Goal: Information Seeking & Learning: Learn about a topic

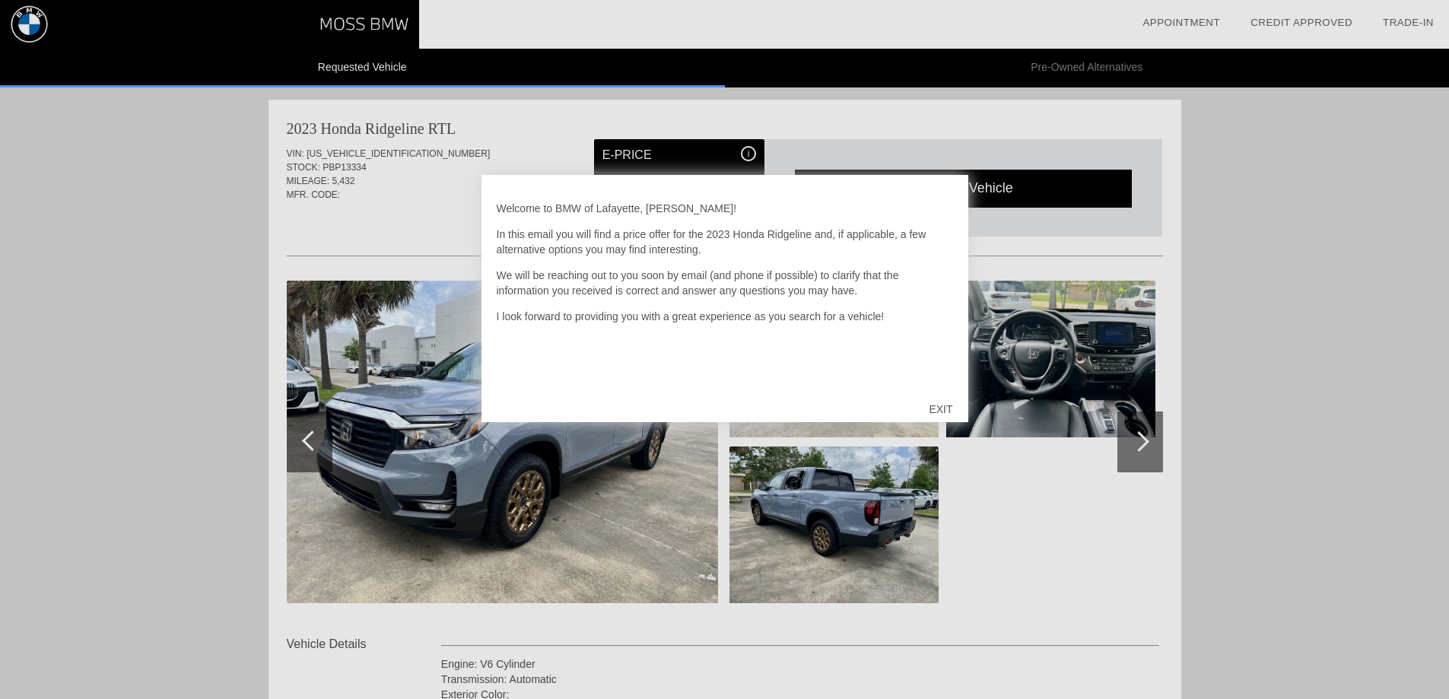
click at [944, 408] on div "EXIT" at bounding box center [941, 409] width 54 height 46
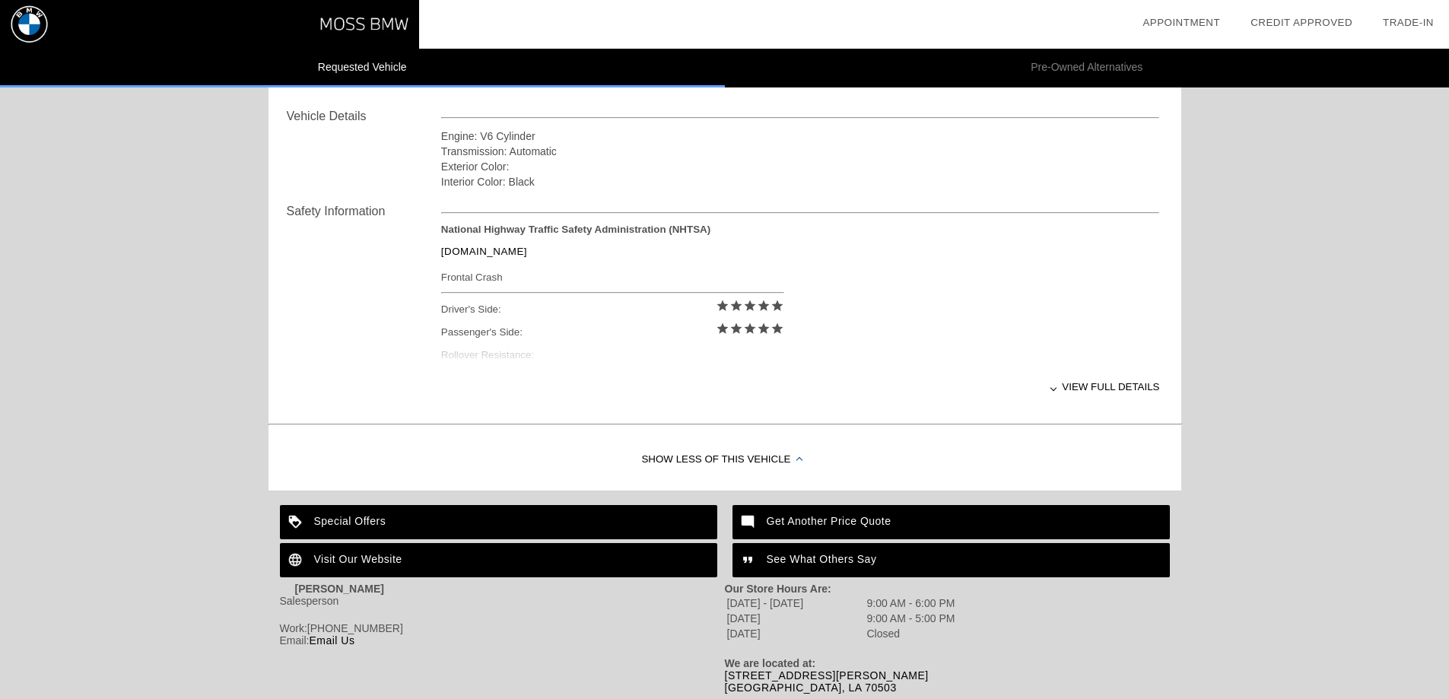
scroll to position [504, 0]
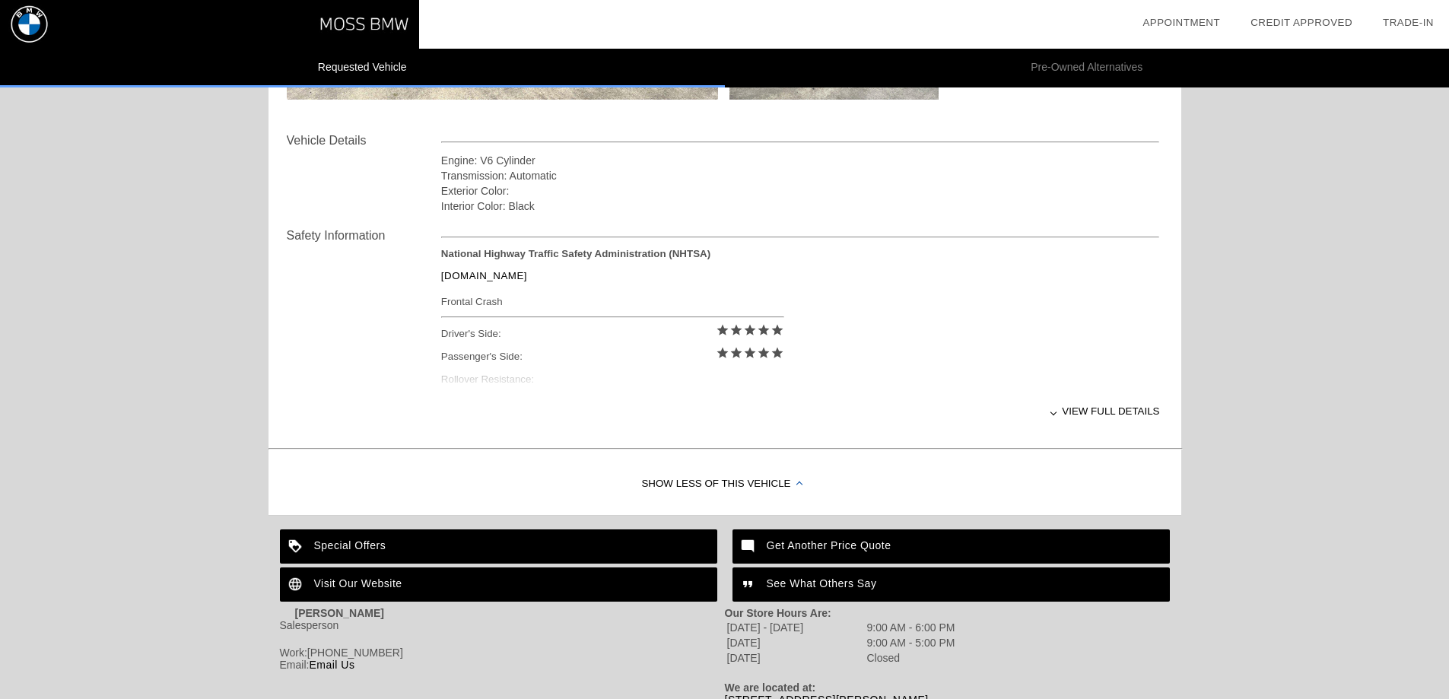
click at [1129, 409] on div "View full details" at bounding box center [800, 411] width 719 height 37
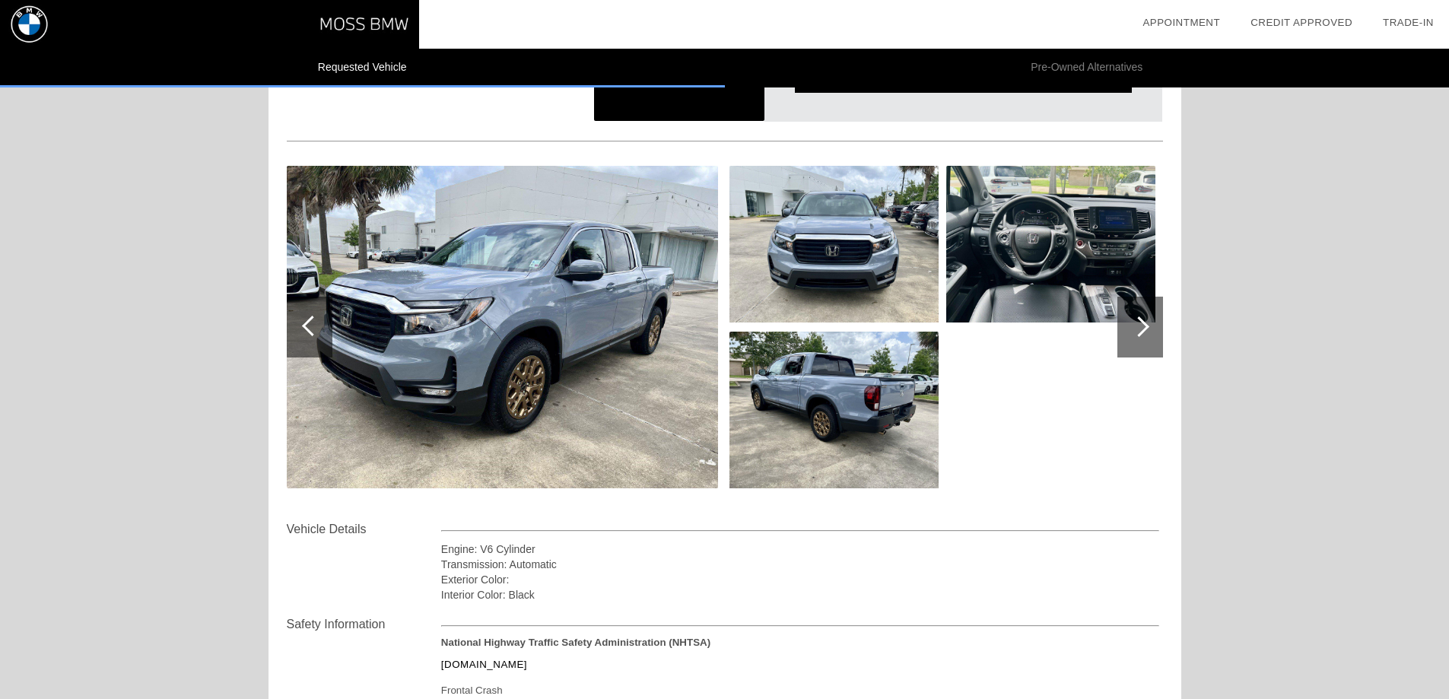
scroll to position [0, 0]
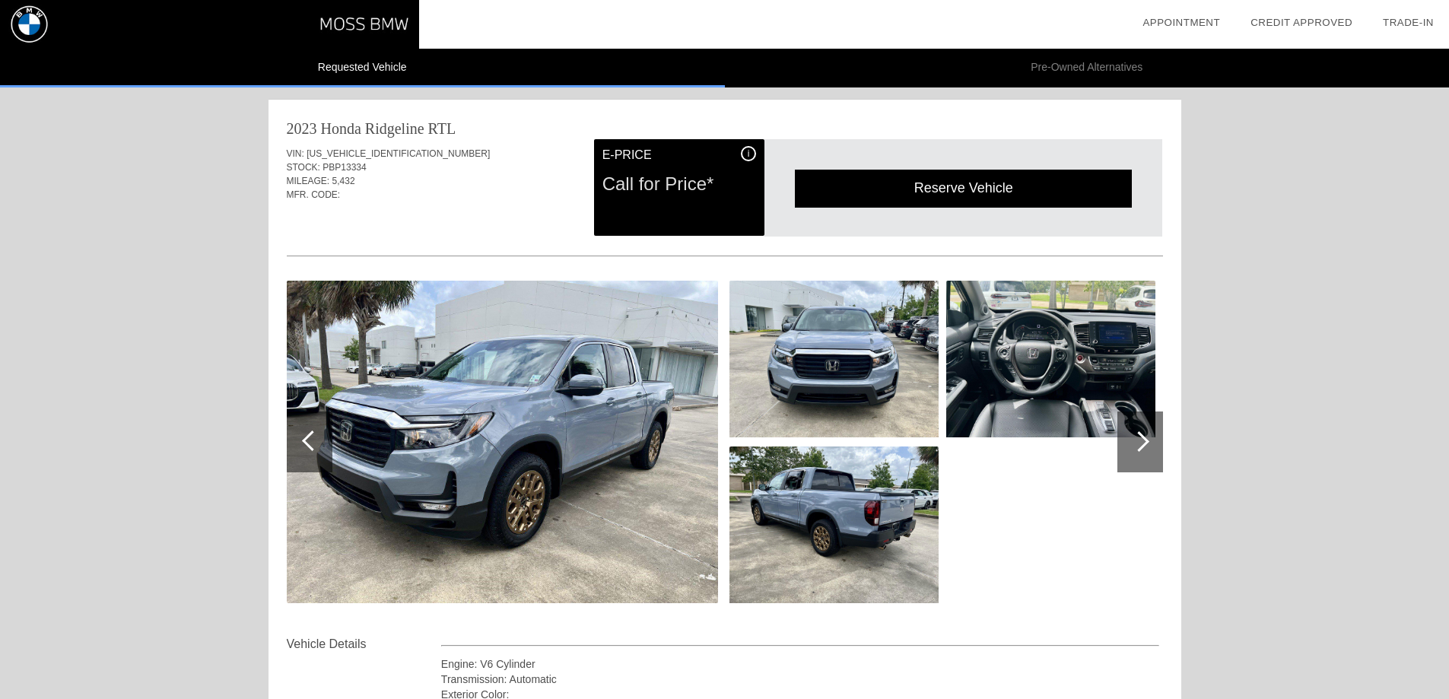
click at [744, 153] on div "i" at bounding box center [748, 153] width 15 height 15
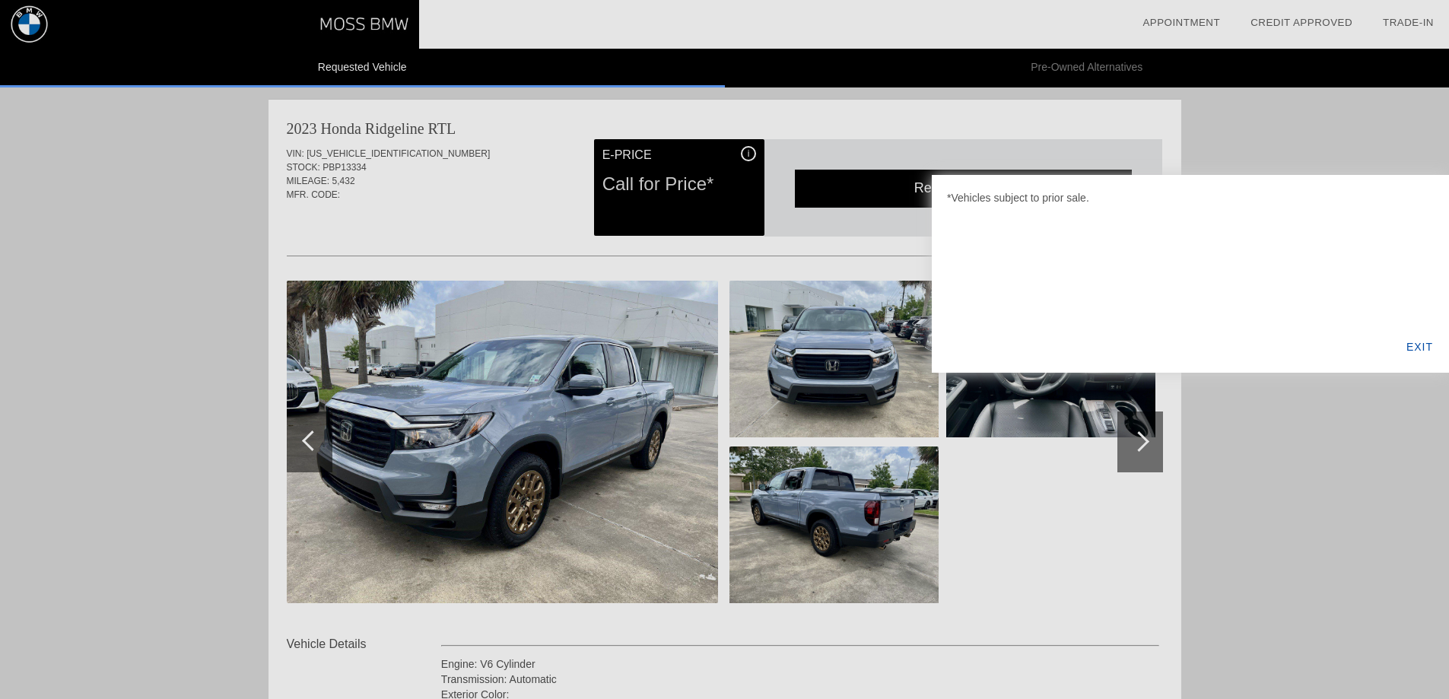
click at [1420, 351] on div "EXIT" at bounding box center [1420, 347] width 59 height 52
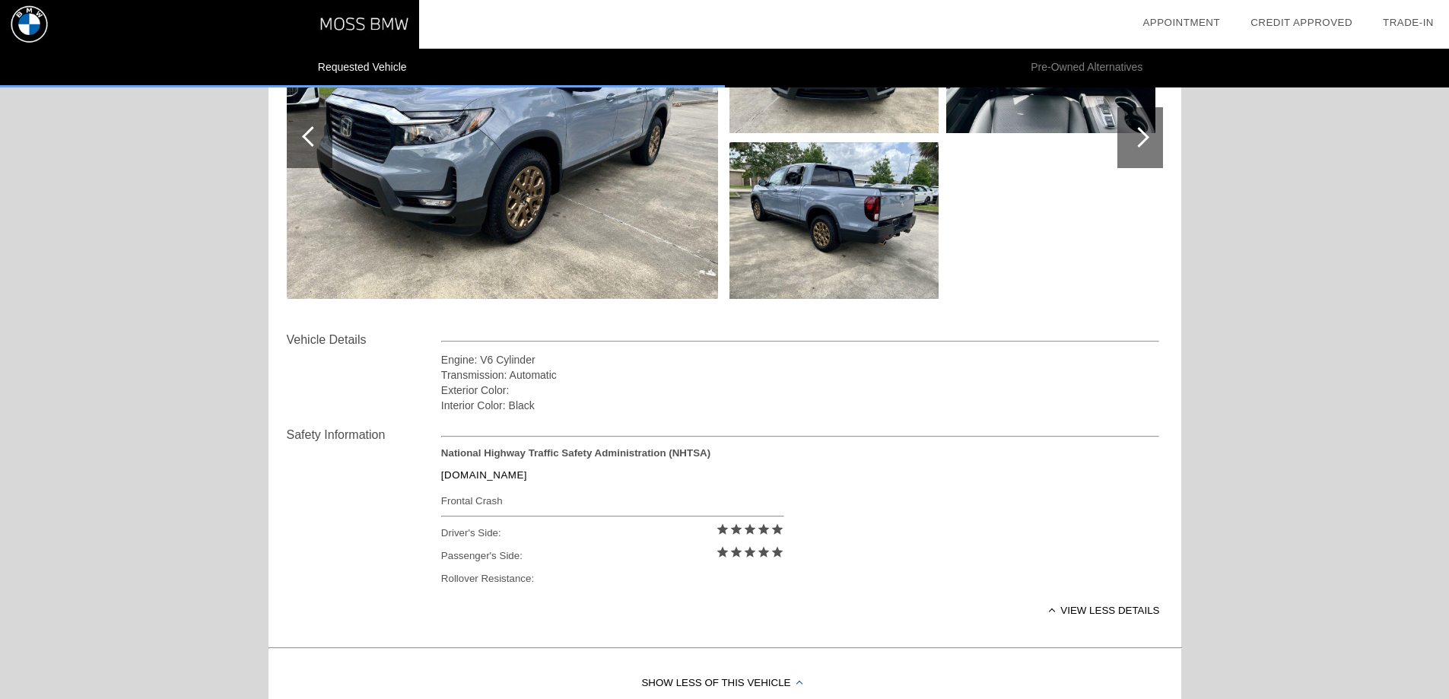
scroll to position [580, 0]
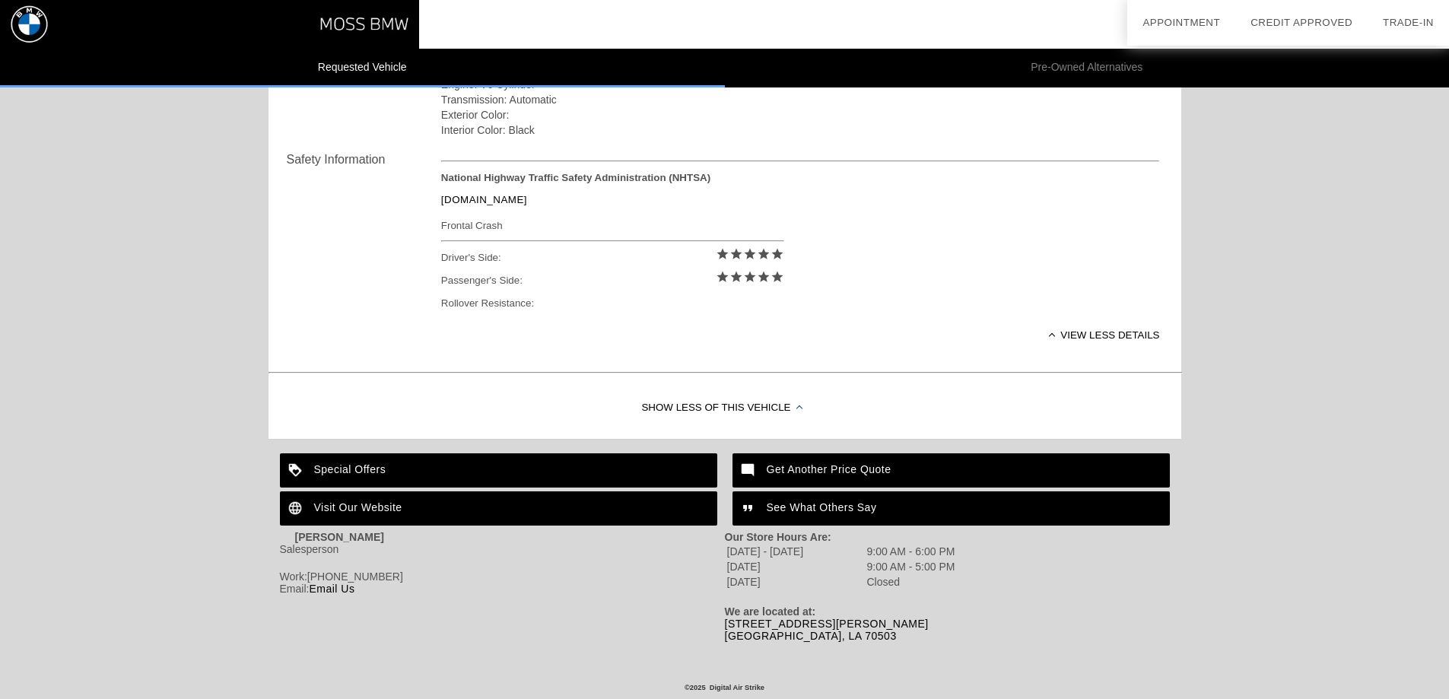
click at [348, 469] on div "Special Offers" at bounding box center [498, 470] width 437 height 34
click at [824, 466] on div "Get Another Price Quote" at bounding box center [951, 470] width 437 height 34
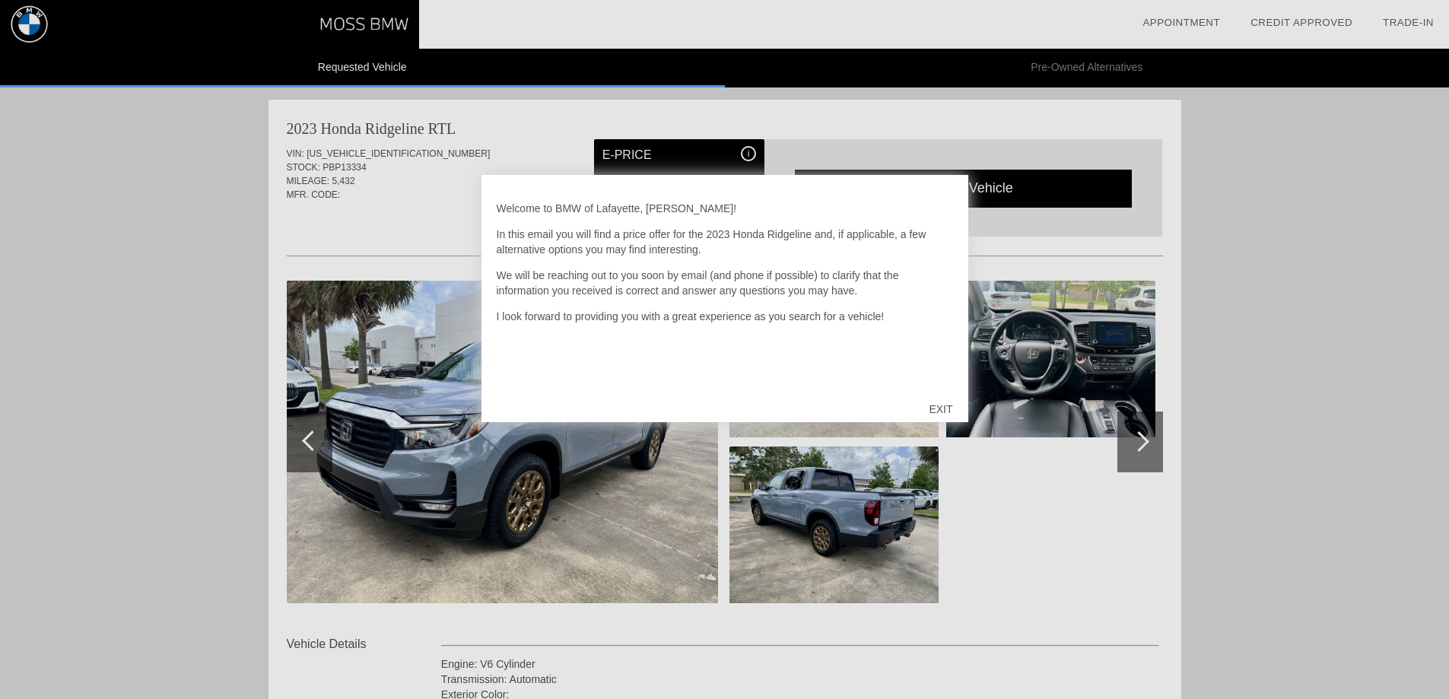
click at [938, 409] on div "EXIT" at bounding box center [941, 409] width 54 height 46
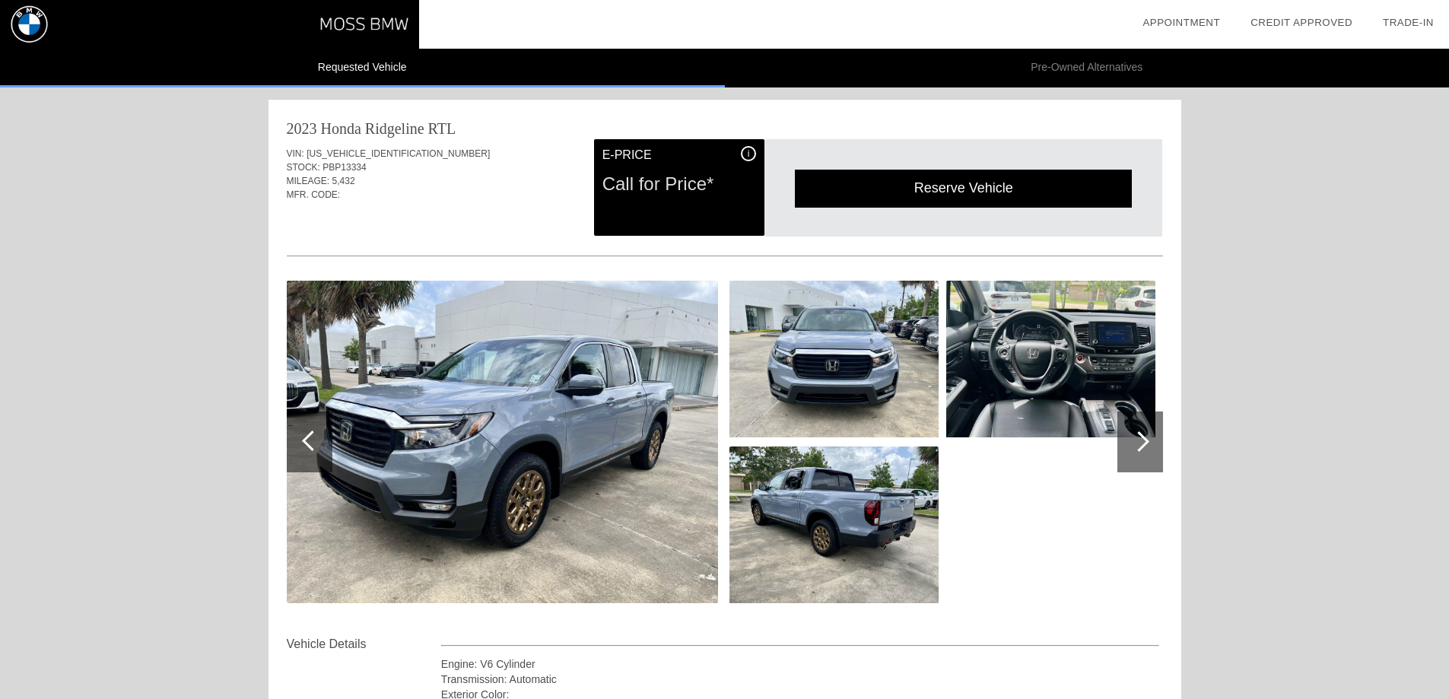
click at [749, 151] on span "i" at bounding box center [749, 153] width 2 height 11
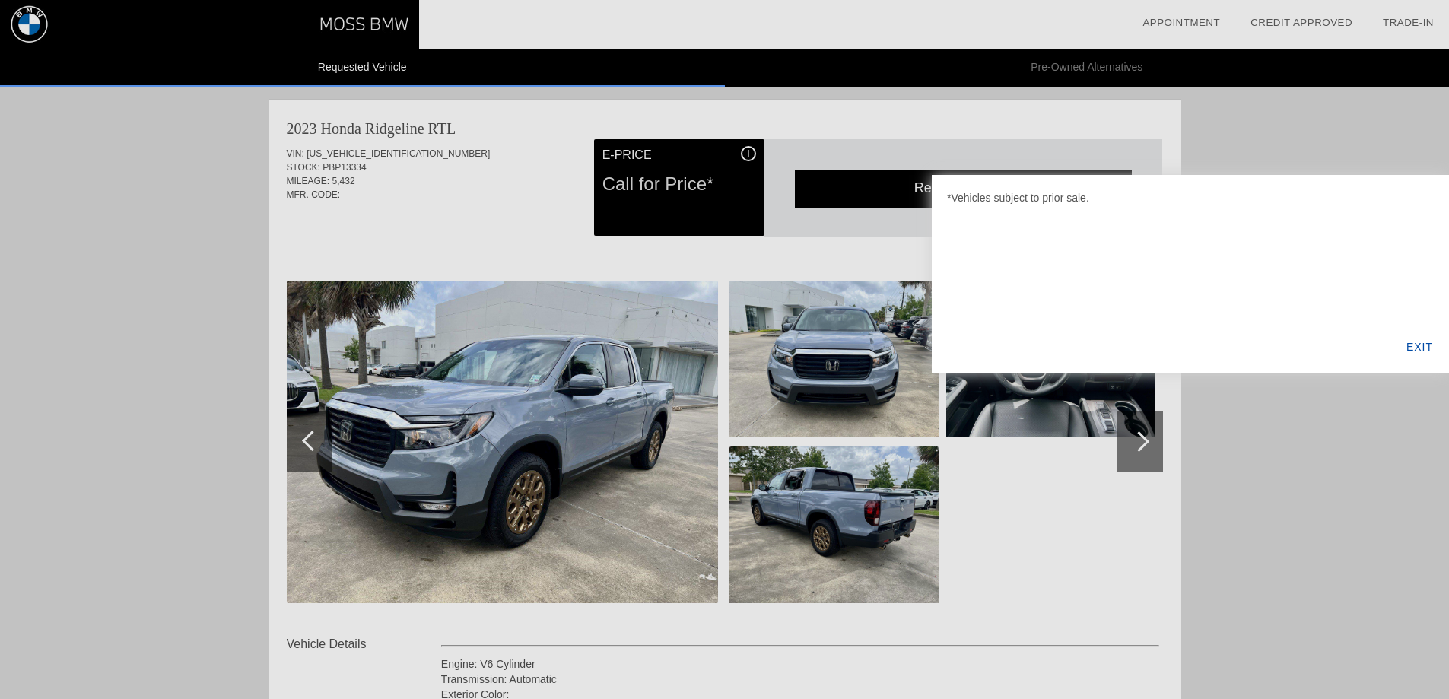
click at [749, 152] on div at bounding box center [724, 349] width 1449 height 699
click at [1425, 345] on div "EXIT" at bounding box center [1420, 347] width 59 height 52
